Goal: Entertainment & Leisure: Browse casually

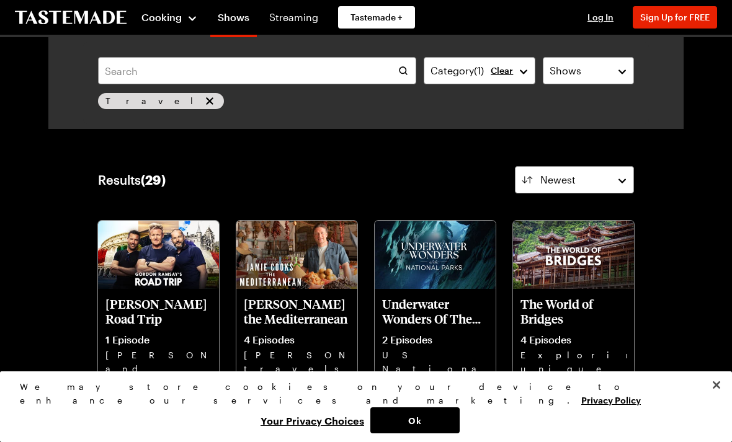
click at [185, 20] on div "Cooking" at bounding box center [169, 17] width 56 height 15
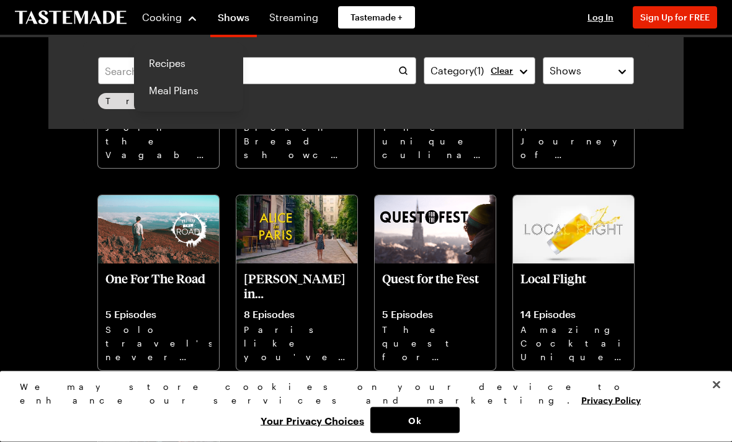
scroll to position [1237, 0]
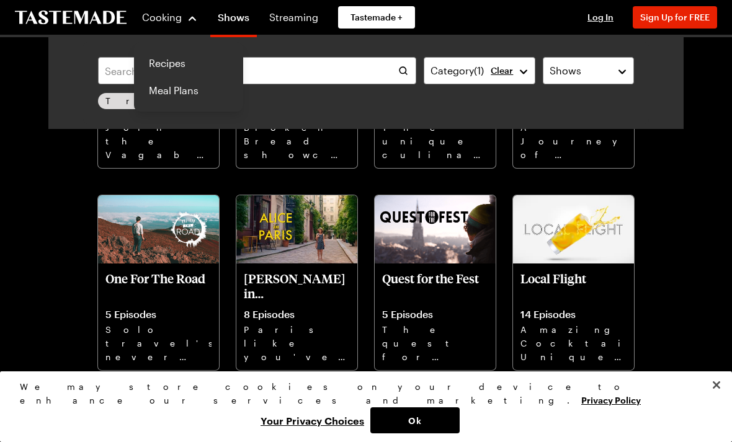
click at [437, 340] on p "The quest for the fest is on." at bounding box center [435, 343] width 106 height 40
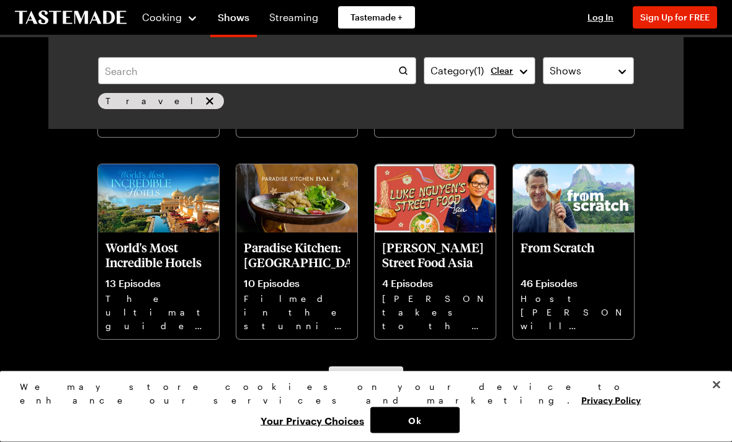
scroll to position [460, 0]
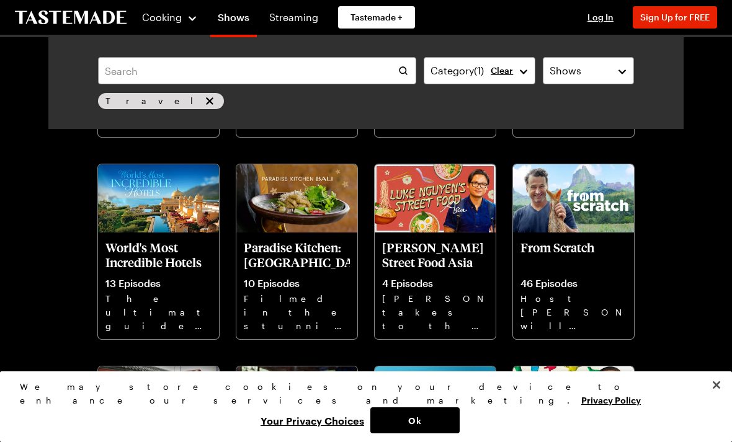
click at [577, 307] on p "Host [PERSON_NAME] will challenge himself to recreate iconic and delicious dish…" at bounding box center [573, 312] width 106 height 40
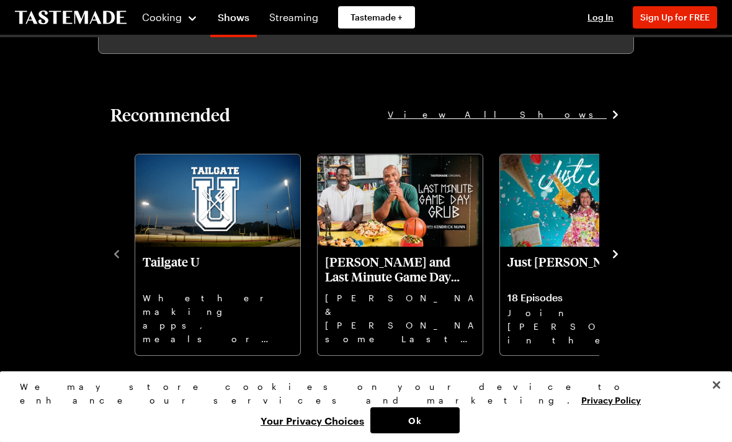
scroll to position [819, 0]
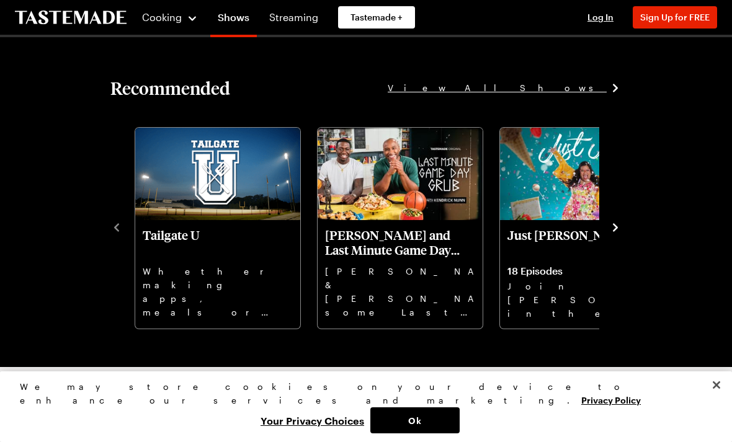
click at [613, 233] on icon "navigate to next item" at bounding box center [615, 227] width 12 height 12
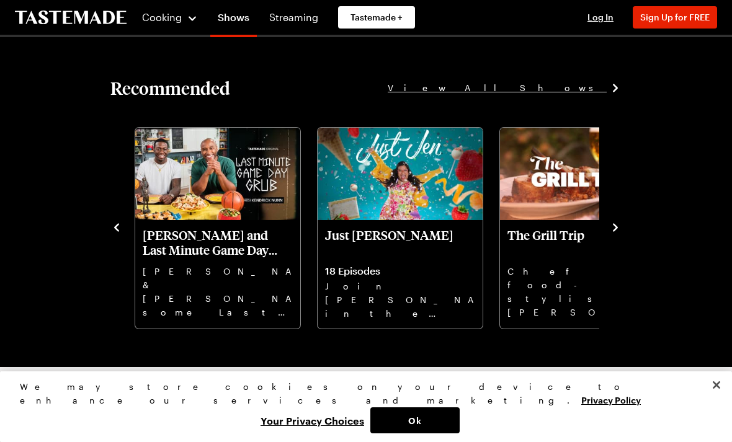
click at [615, 231] on icon "navigate to next item" at bounding box center [615, 227] width 12 height 12
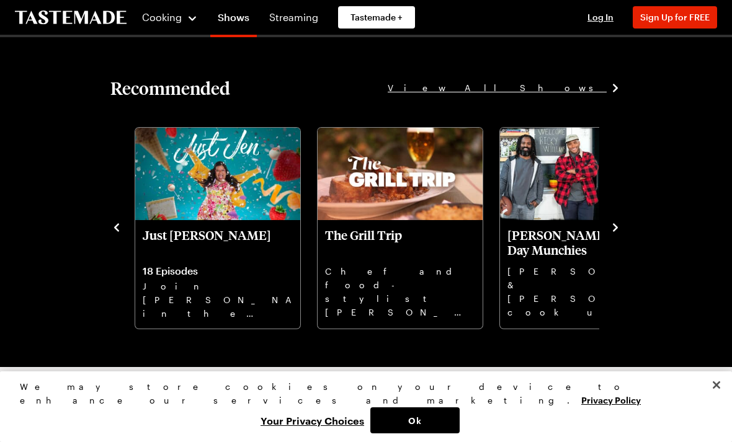
click at [613, 234] on icon "navigate to next item" at bounding box center [615, 227] width 12 height 12
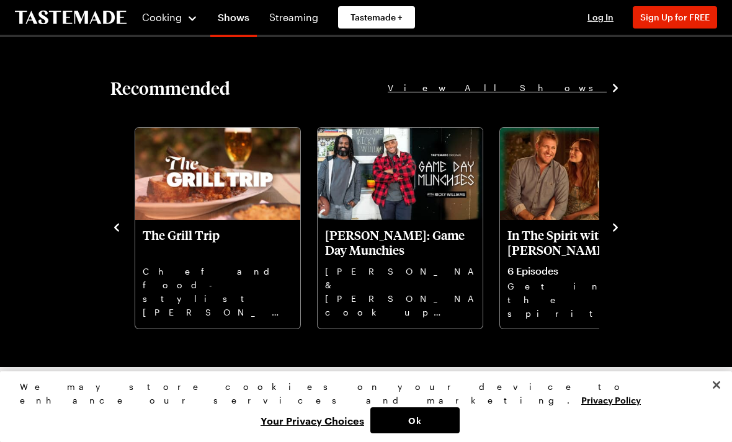
click at [613, 229] on icon "navigate to next item" at bounding box center [615, 227] width 12 height 12
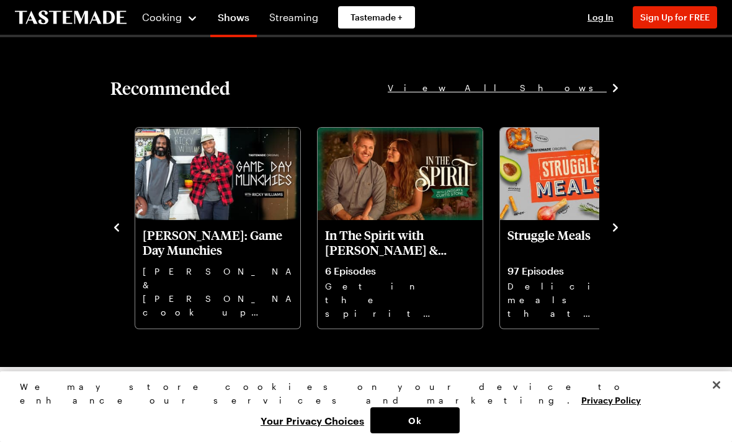
click at [612, 229] on icon "navigate to next item" at bounding box center [615, 227] width 12 height 12
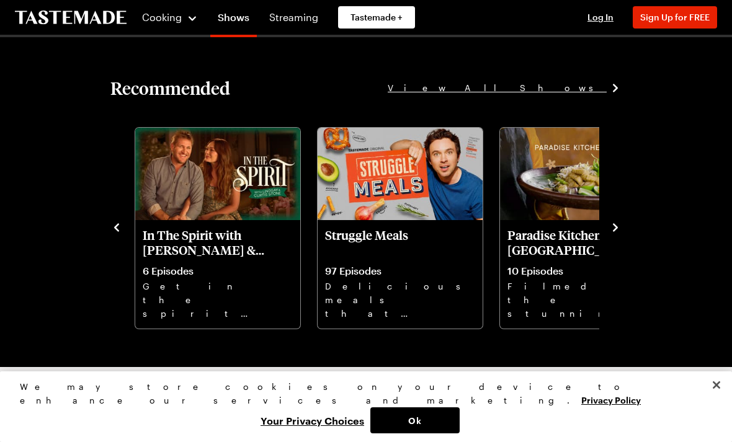
click at [610, 228] on icon "navigate to next item" at bounding box center [615, 227] width 12 height 12
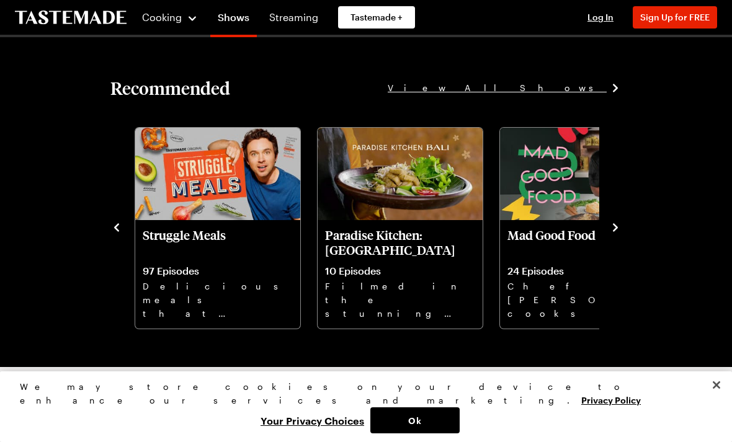
click at [616, 228] on icon "navigate to next item" at bounding box center [615, 228] width 5 height 8
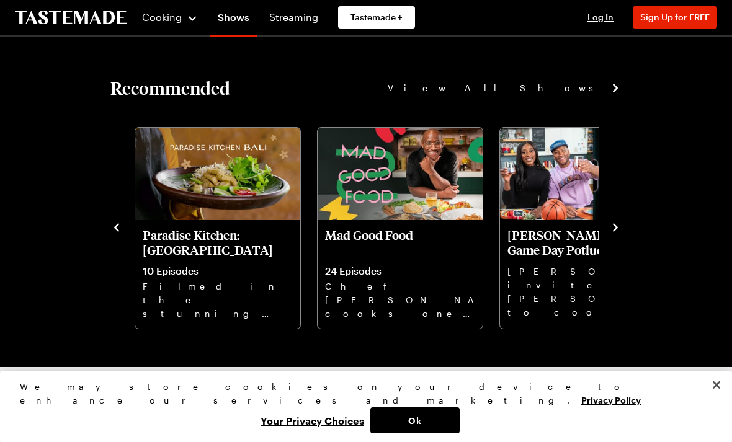
click at [616, 223] on icon "navigate to next item" at bounding box center [615, 227] width 12 height 12
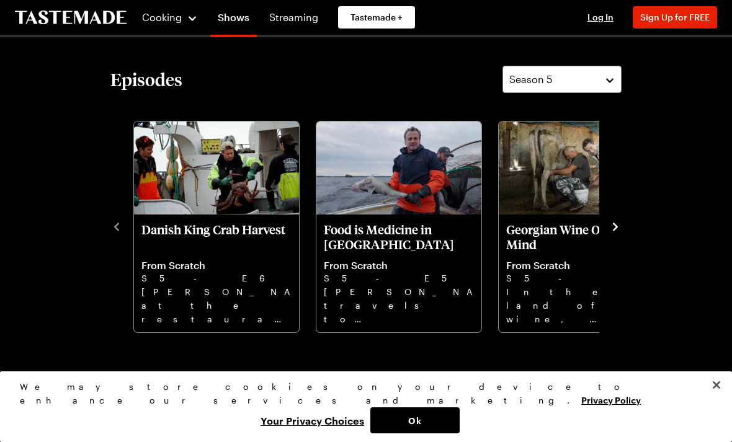
scroll to position [215, 0]
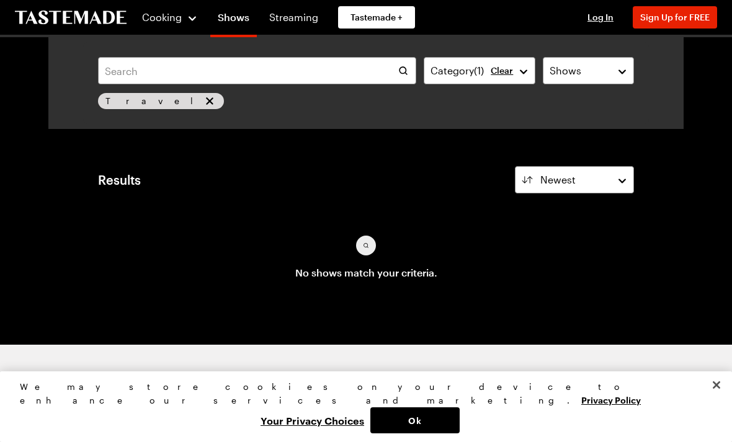
click at [229, 27] on link "Shows" at bounding box center [233, 19] width 47 height 35
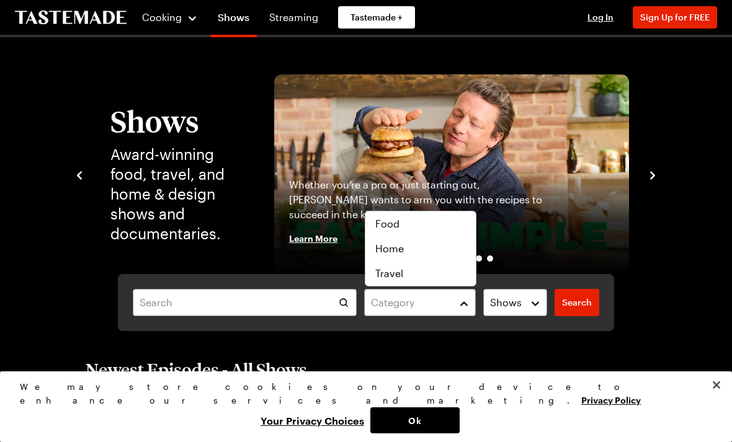
click at [388, 227] on span "Food" at bounding box center [387, 223] width 24 height 15
click at [401, 277] on span "Travel" at bounding box center [389, 273] width 28 height 15
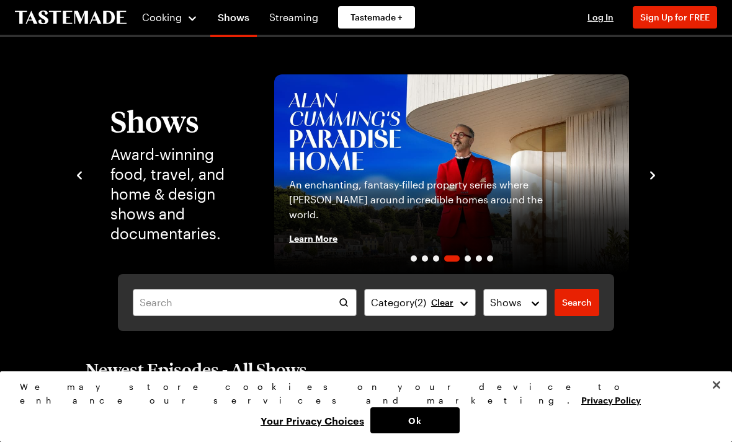
click at [657, 179] on icon "navigate to next item" at bounding box center [652, 175] width 12 height 12
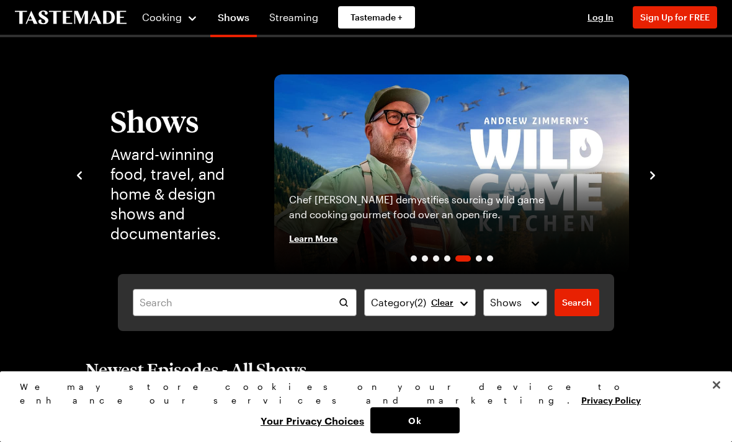
click at [651, 180] on icon "navigate to next item" at bounding box center [652, 175] width 12 height 12
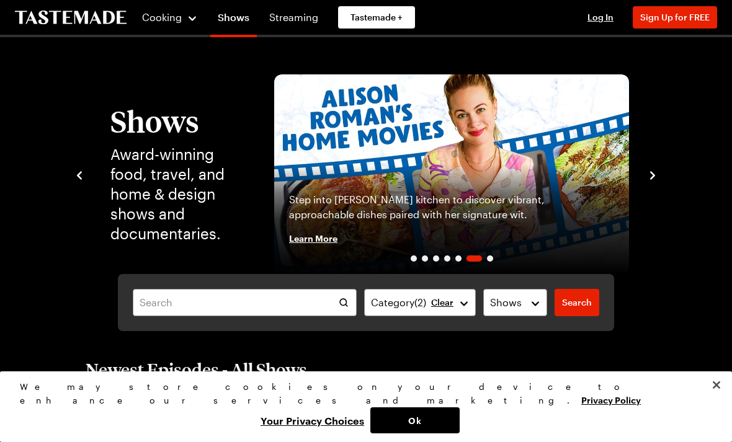
click at [651, 171] on icon "navigate to next item" at bounding box center [652, 175] width 12 height 12
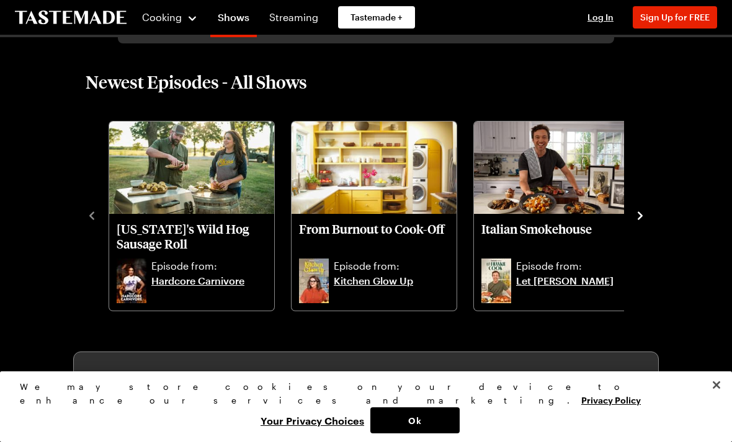
scroll to position [294, 0]
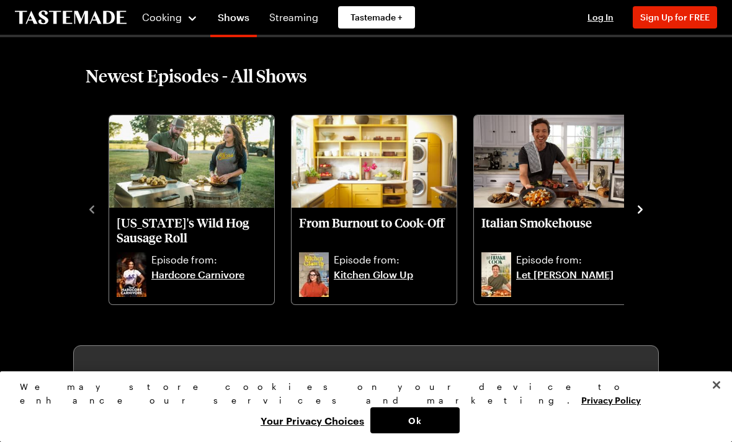
click at [640, 213] on icon "navigate to next item" at bounding box center [640, 209] width 12 height 12
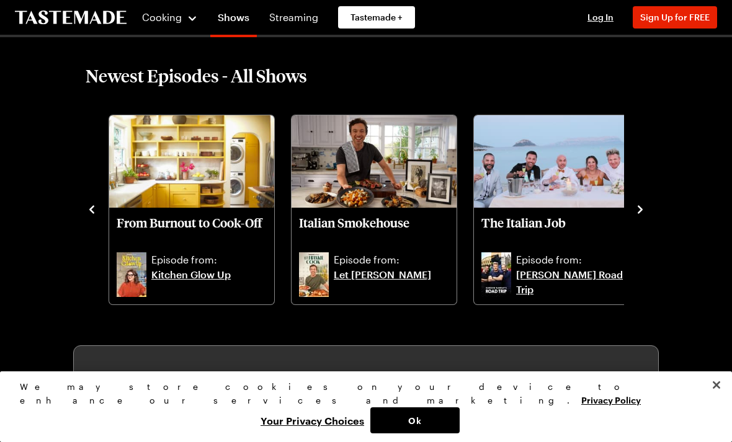
click at [643, 215] on icon "navigate to next item" at bounding box center [640, 209] width 12 height 12
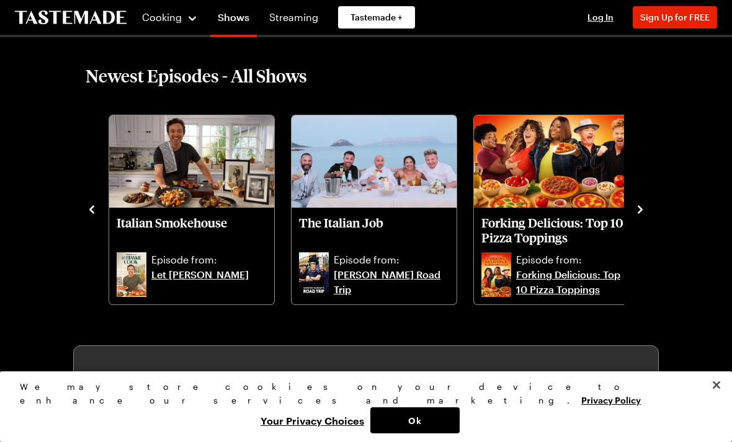
click at [641, 212] on icon "navigate to next item" at bounding box center [640, 210] width 5 height 8
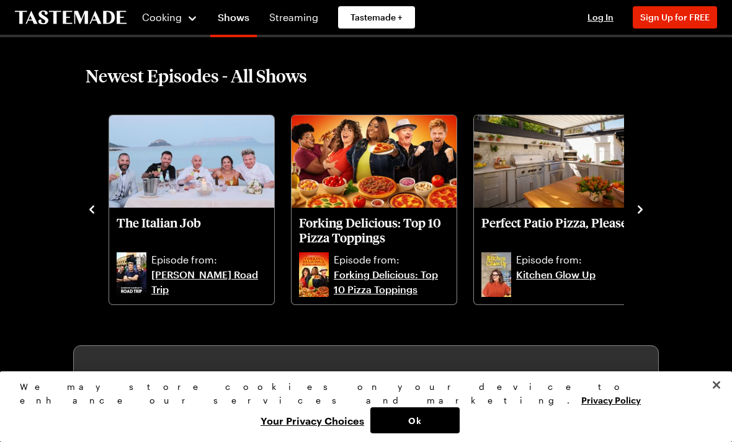
click at [639, 215] on icon "navigate to next item" at bounding box center [640, 209] width 12 height 12
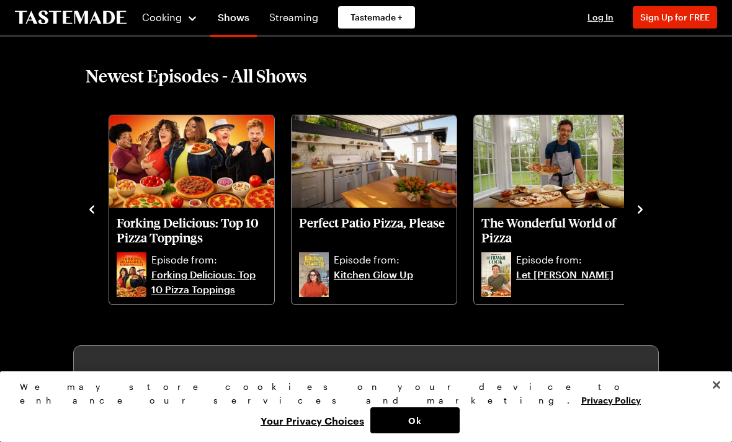
click at [641, 210] on icon "navigate to next item" at bounding box center [640, 210] width 5 height 8
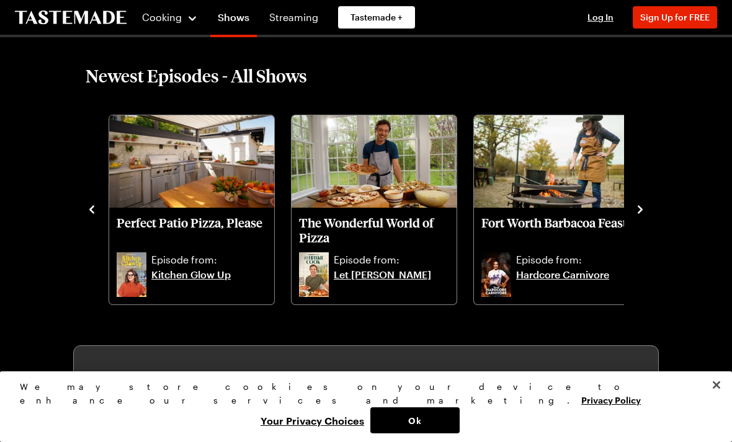
click at [643, 213] on icon "navigate to next item" at bounding box center [640, 209] width 12 height 12
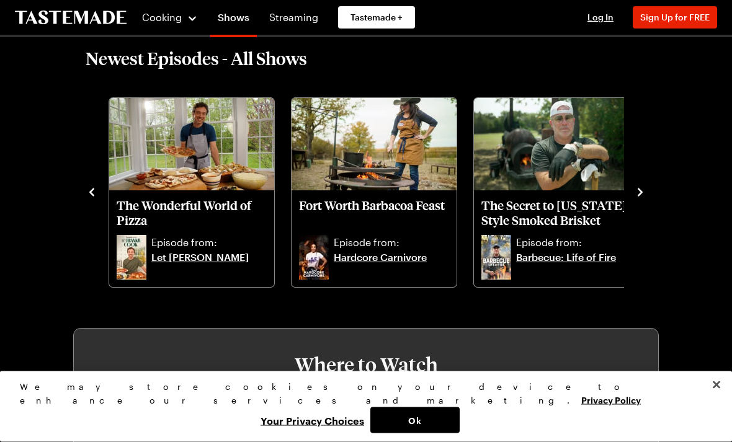
scroll to position [312, 0]
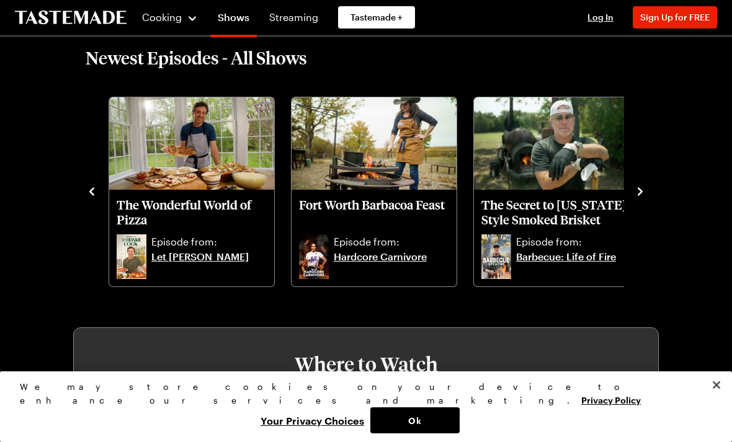
click at [641, 193] on icon "navigate to next item" at bounding box center [640, 192] width 5 height 8
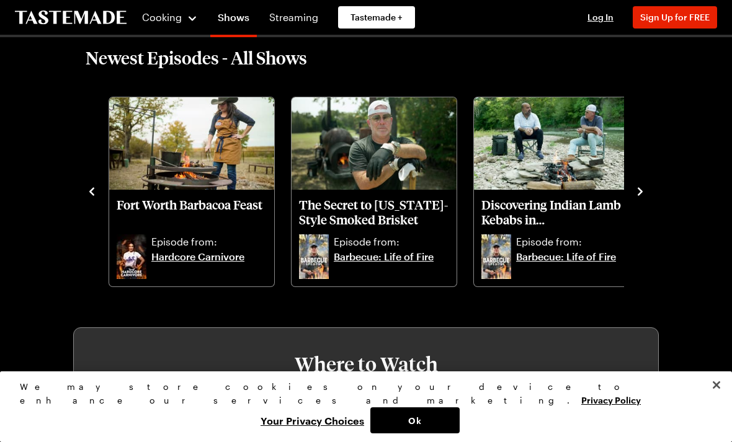
click at [639, 197] on icon "navigate to next item" at bounding box center [640, 191] width 12 height 12
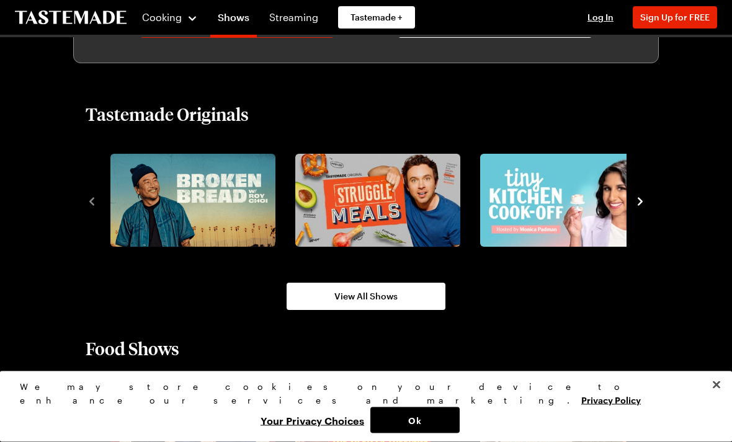
scroll to position [771, 0]
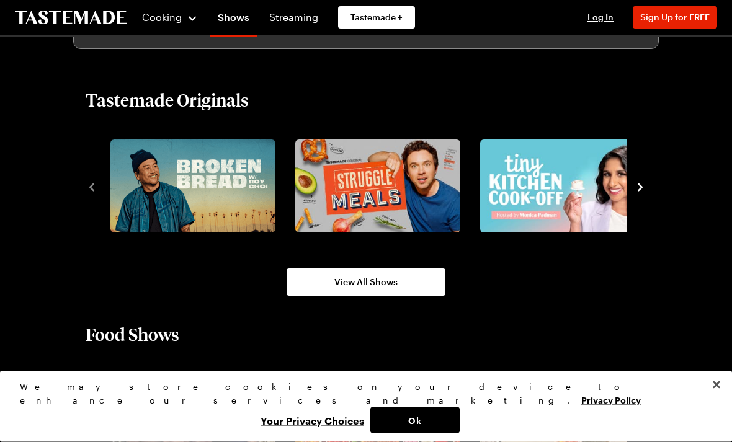
click at [643, 186] on icon "navigate to next item" at bounding box center [640, 188] width 12 height 12
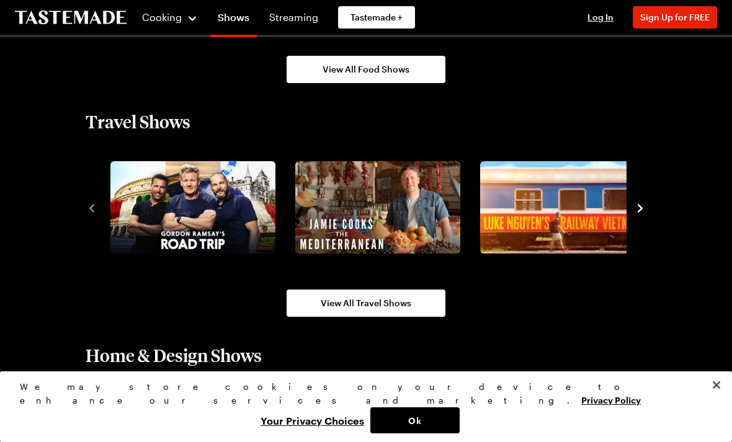
scroll to position [1224, 0]
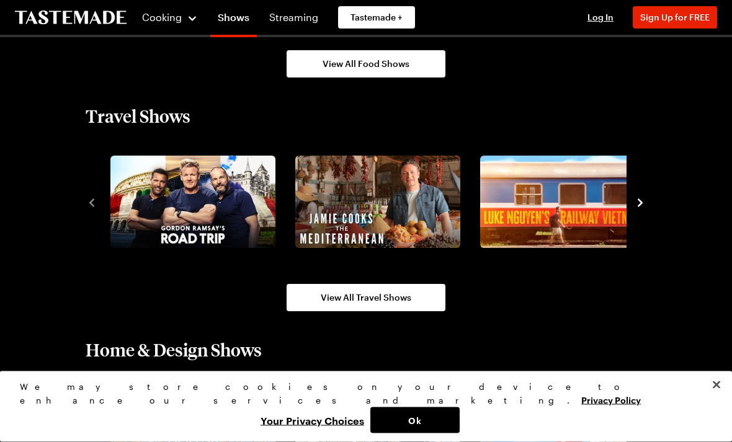
click at [391, 303] on span "View All Travel Shows" at bounding box center [366, 298] width 91 height 12
click at [357, 300] on span "View All Travel Shows" at bounding box center [366, 298] width 91 height 12
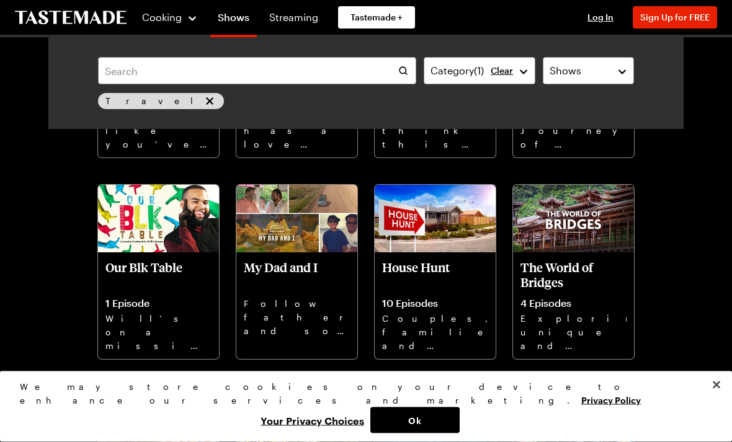
scroll to position [846, 0]
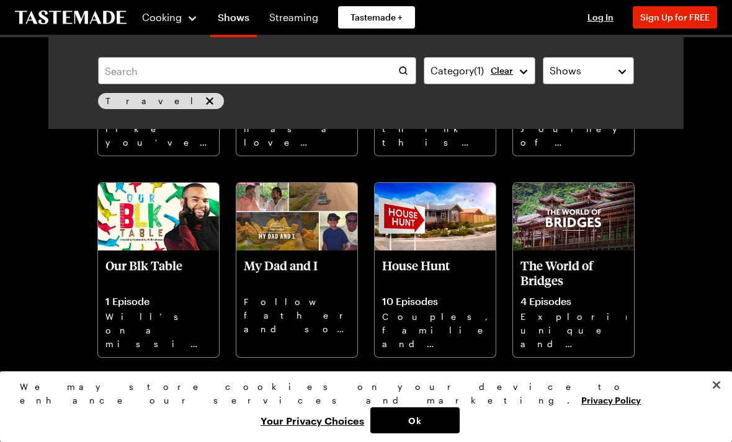
click at [296, 306] on p "Follow father and son duo [PERSON_NAME] and [PERSON_NAME] on a journey to recon…" at bounding box center [297, 315] width 106 height 40
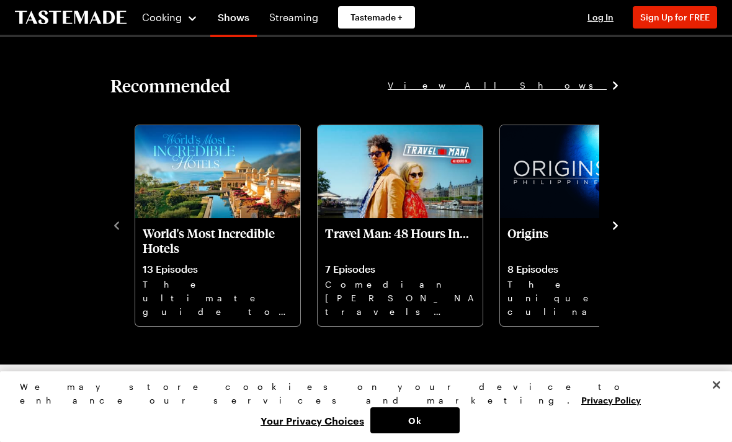
scroll to position [503, 0]
click at [612, 227] on icon "navigate to next item" at bounding box center [615, 226] width 12 height 12
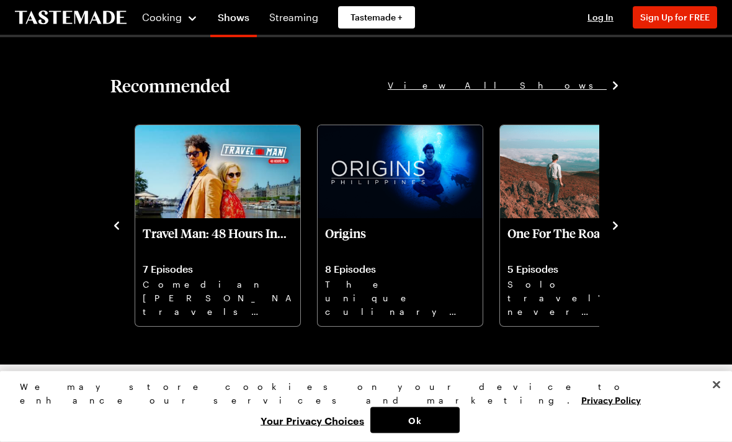
click at [613, 220] on icon "navigate to next item" at bounding box center [615, 226] width 12 height 12
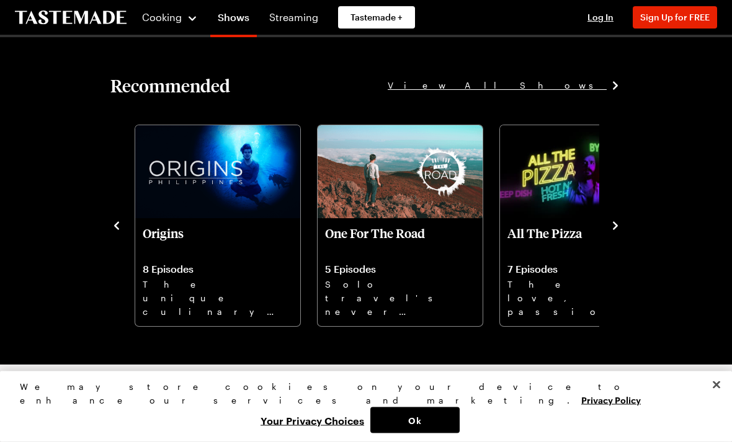
scroll to position [504, 0]
click at [616, 223] on icon "navigate to next item" at bounding box center [615, 226] width 12 height 12
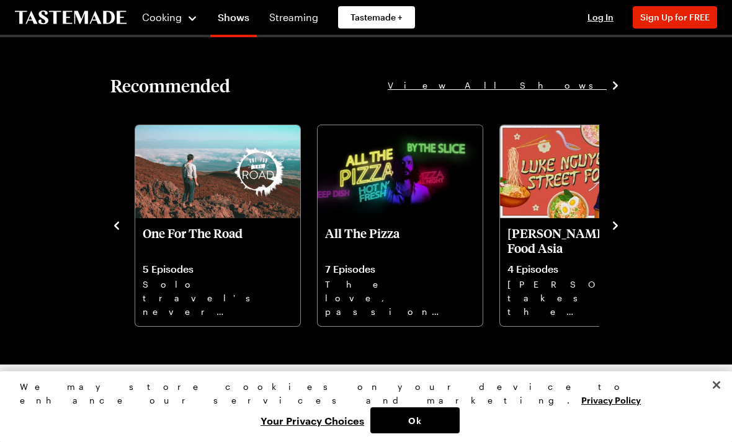
click at [614, 220] on icon "navigate to next item" at bounding box center [615, 226] width 12 height 12
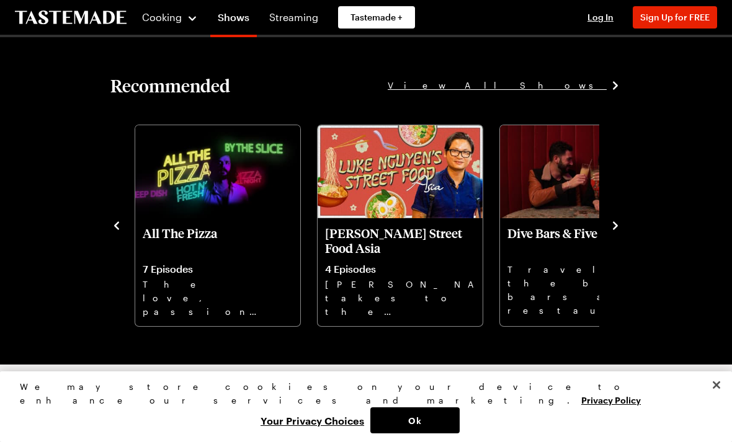
click at [615, 221] on icon "navigate to next item" at bounding box center [615, 226] width 12 height 12
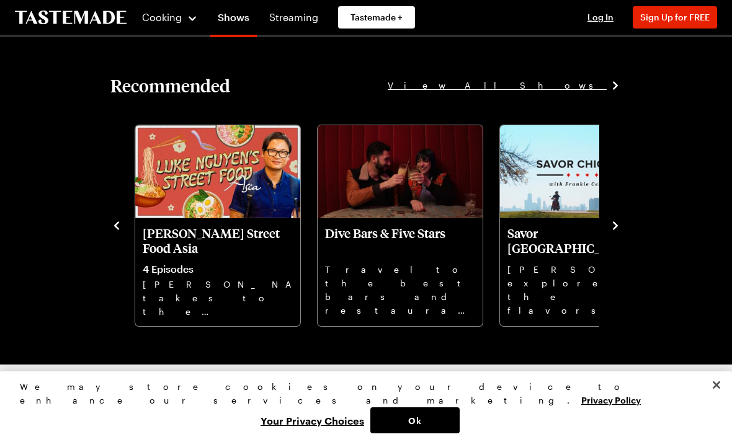
click at [618, 229] on icon "navigate to next item" at bounding box center [615, 226] width 12 height 12
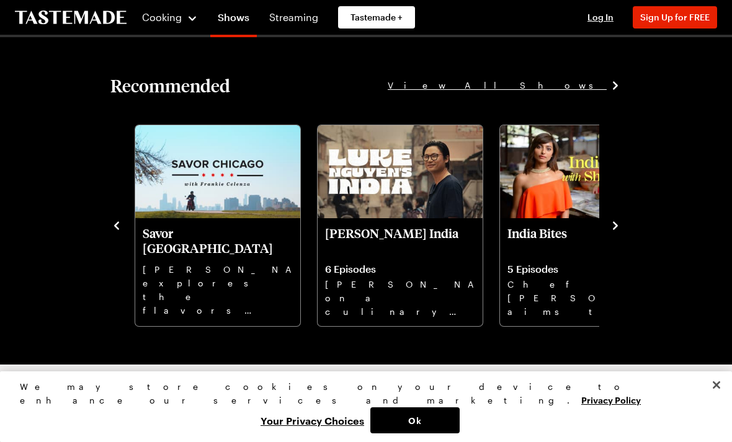
click at [193, 280] on p "[PERSON_NAME] explores the flavors of [GEOGRAPHIC_DATA], sourcing the city's be…" at bounding box center [218, 290] width 150 height 55
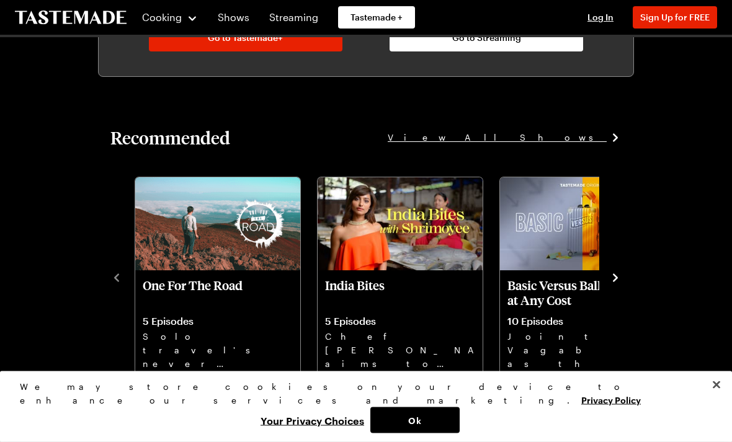
scroll to position [451, 0]
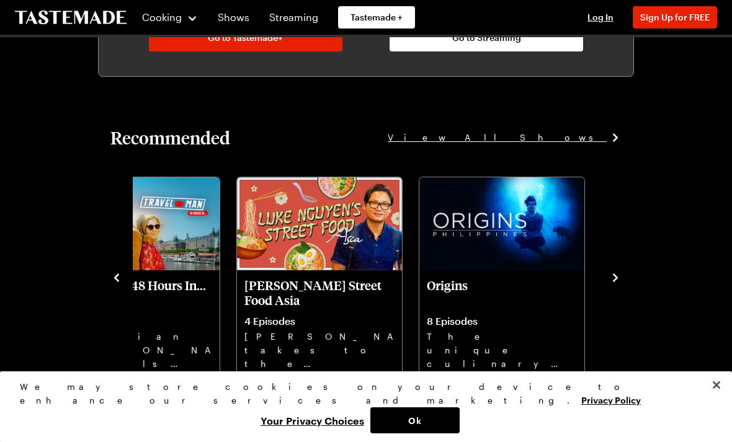
click at [618, 282] on icon "navigate to next item" at bounding box center [615, 278] width 12 height 12
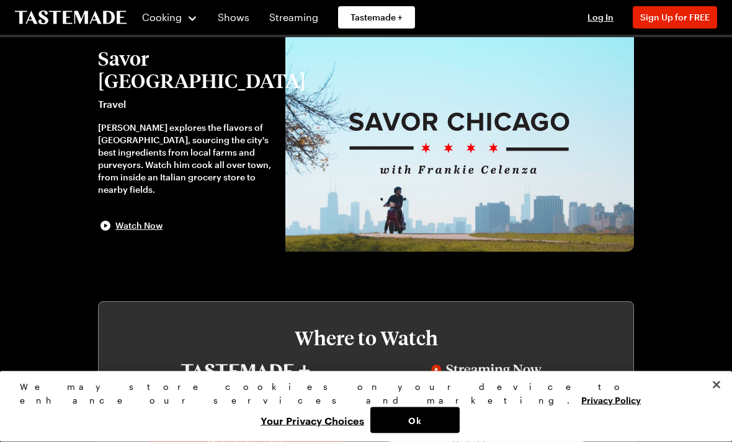
scroll to position [0, 0]
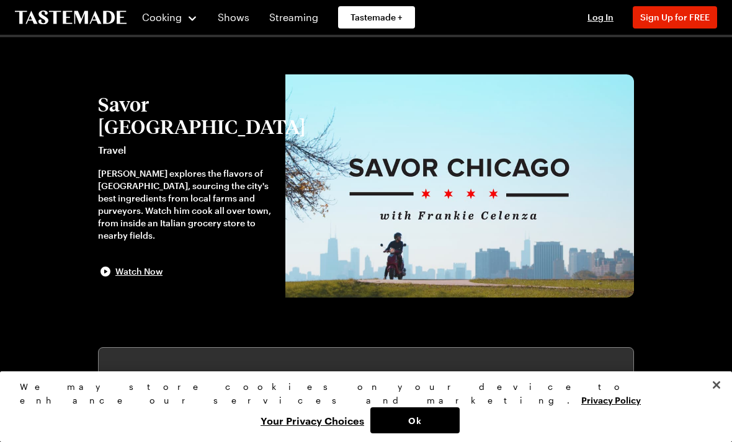
click at [241, 20] on link "Shows" at bounding box center [233, 17] width 47 height 35
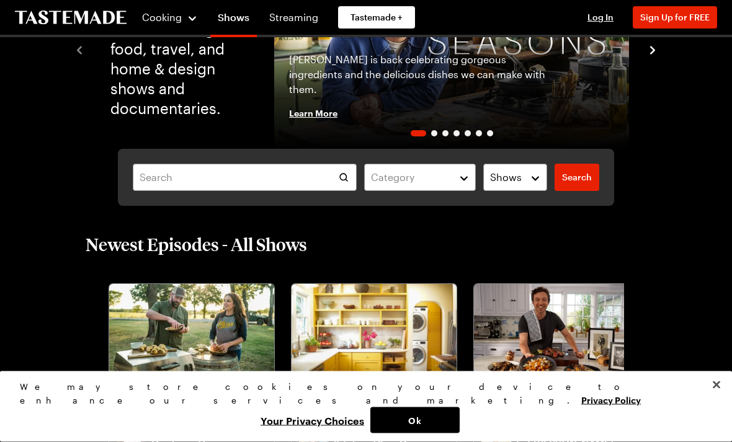
scroll to position [125, 0]
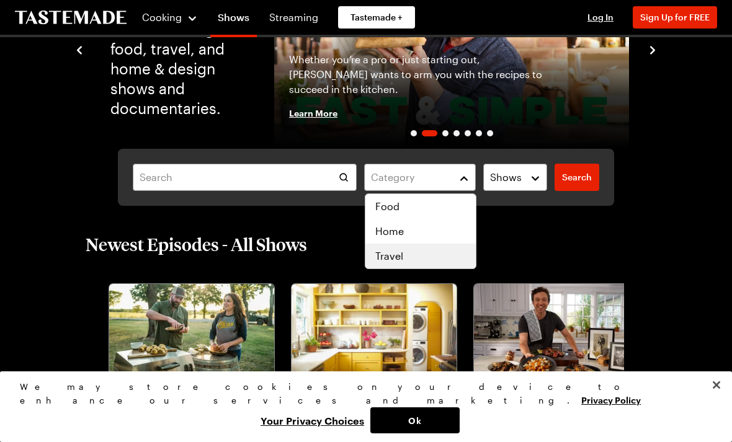
click at [401, 261] on span "Travel" at bounding box center [389, 256] width 28 height 15
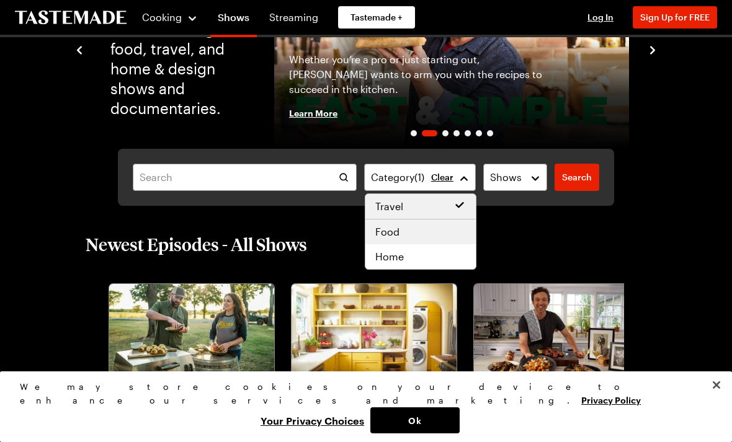
click at [404, 229] on div "Food" at bounding box center [420, 231] width 91 height 15
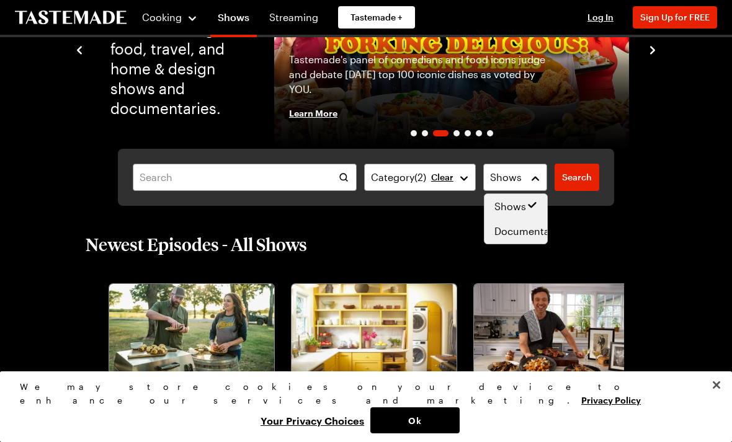
click at [518, 236] on span "Documentaries" at bounding box center [530, 231] width 72 height 15
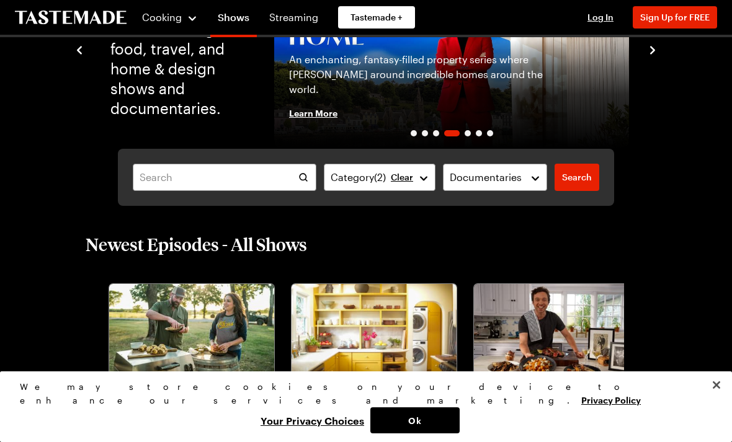
click at [580, 180] on span "Search" at bounding box center [577, 177] width 30 height 12
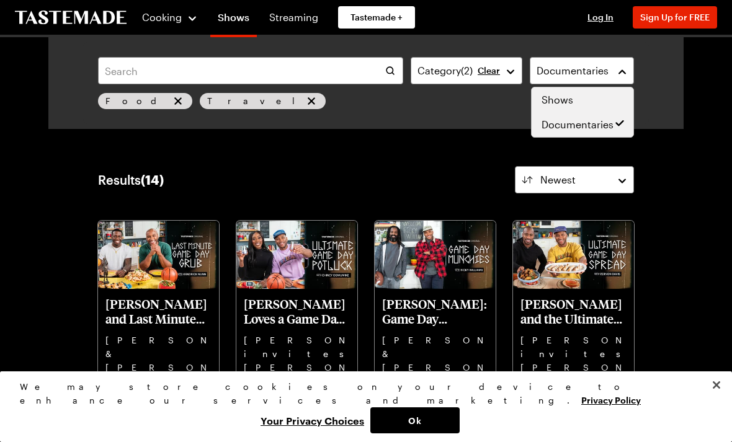
click at [566, 97] on span "Shows" at bounding box center [557, 99] width 32 height 15
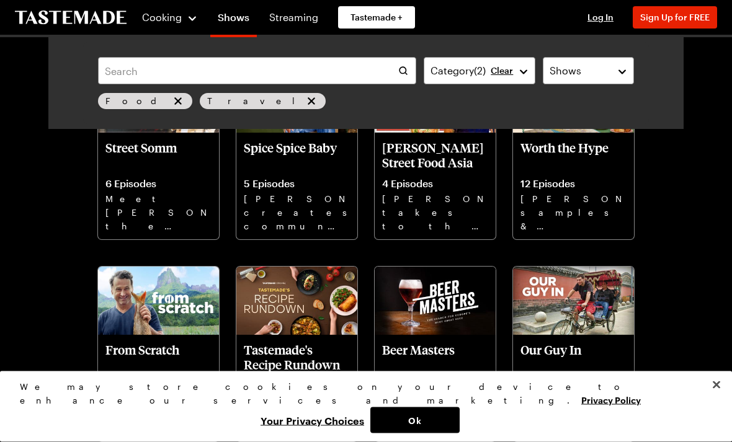
scroll to position [1974, 0]
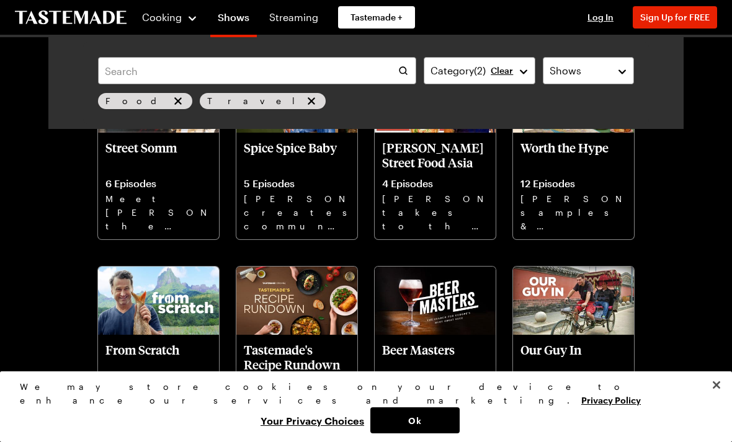
click at [558, 215] on p "[PERSON_NAME] samples & cooks buzzworthy bites in every city, and discovers the…" at bounding box center [573, 212] width 106 height 40
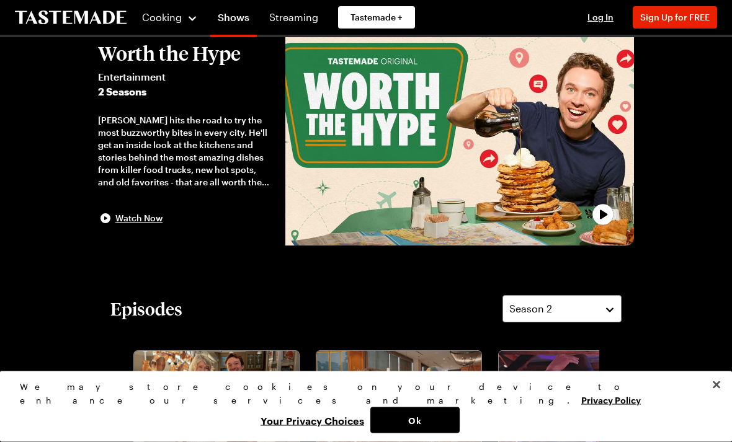
scroll to position [52, 0]
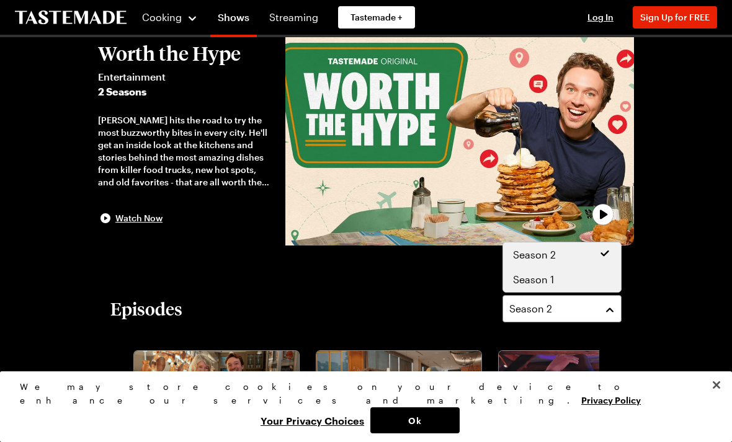
click at [590, 282] on div "Season 1" at bounding box center [562, 279] width 98 height 15
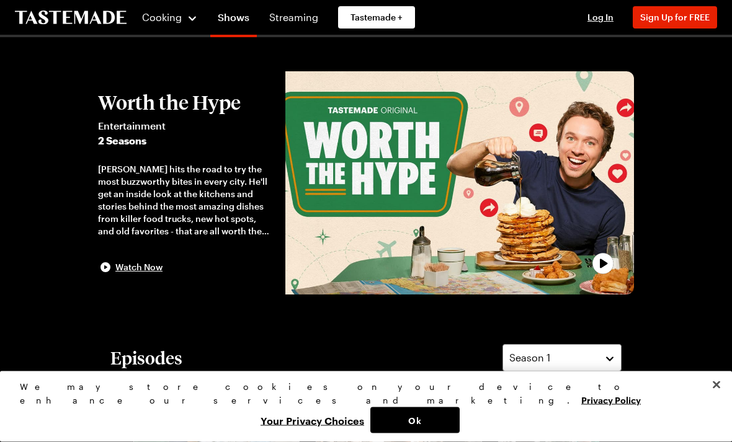
scroll to position [0, 0]
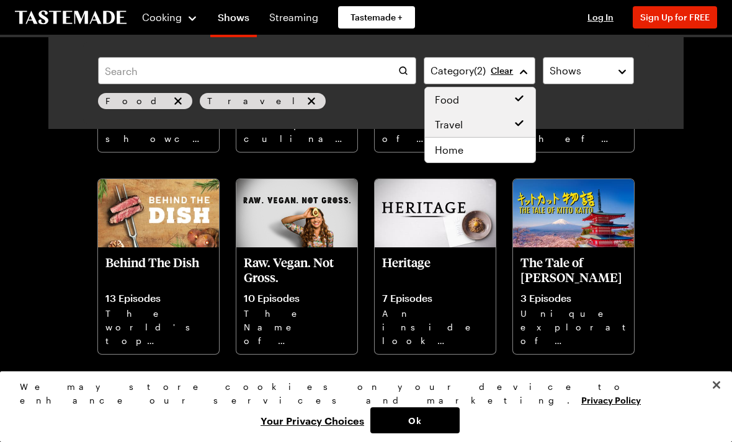
scroll to position [4313, 0]
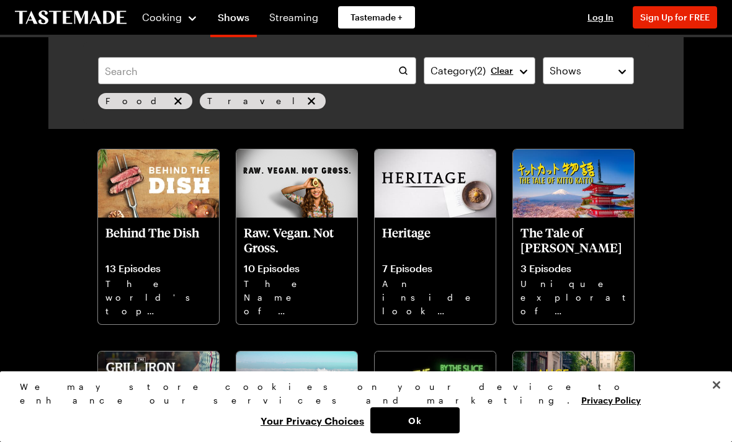
click at [451, 271] on p "7 Episodes" at bounding box center [435, 268] width 106 height 12
